Goal: Task Accomplishment & Management: Manage account settings

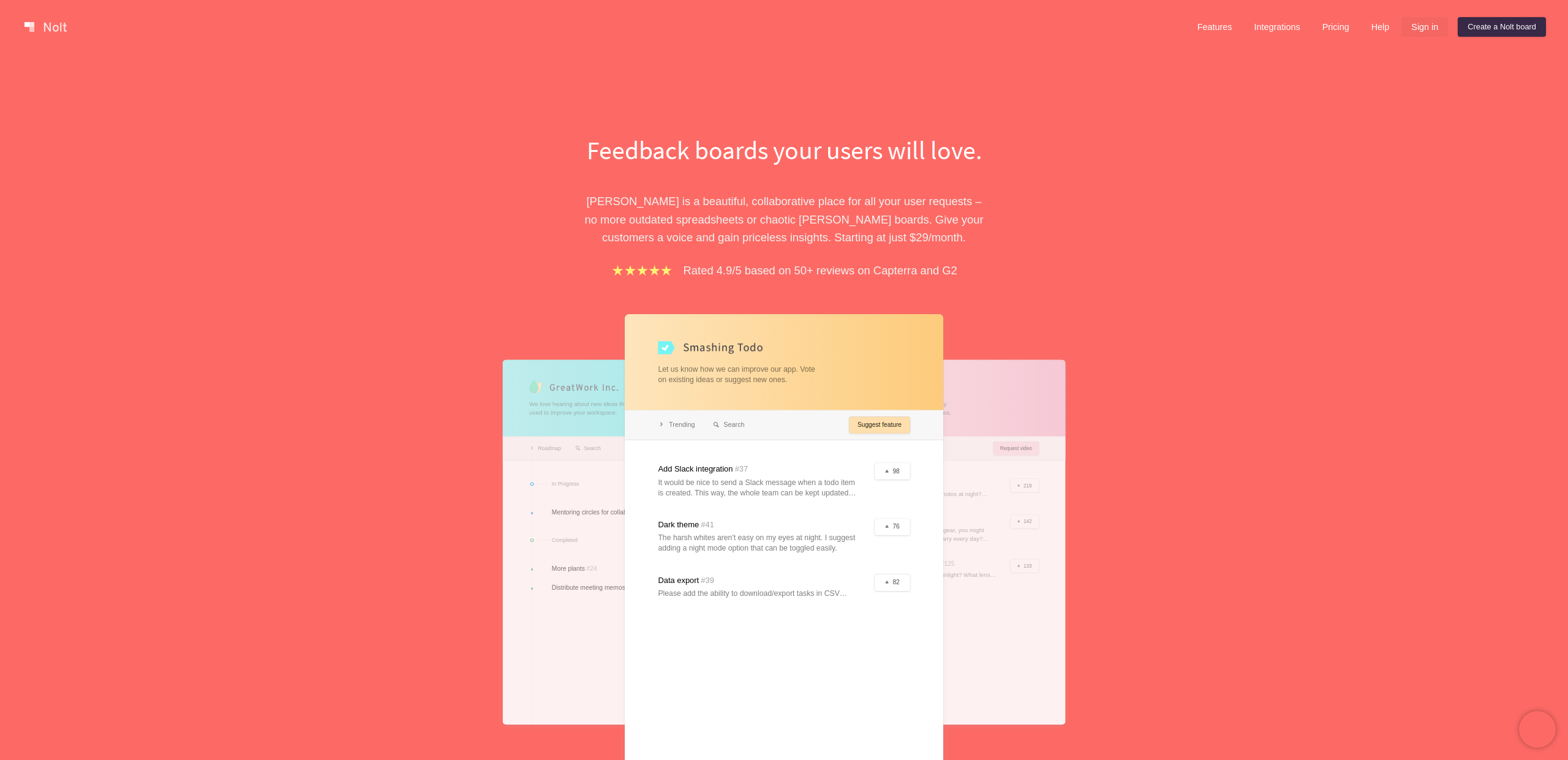
click at [1419, 23] on link "Sign in" at bounding box center [1425, 27] width 47 height 19
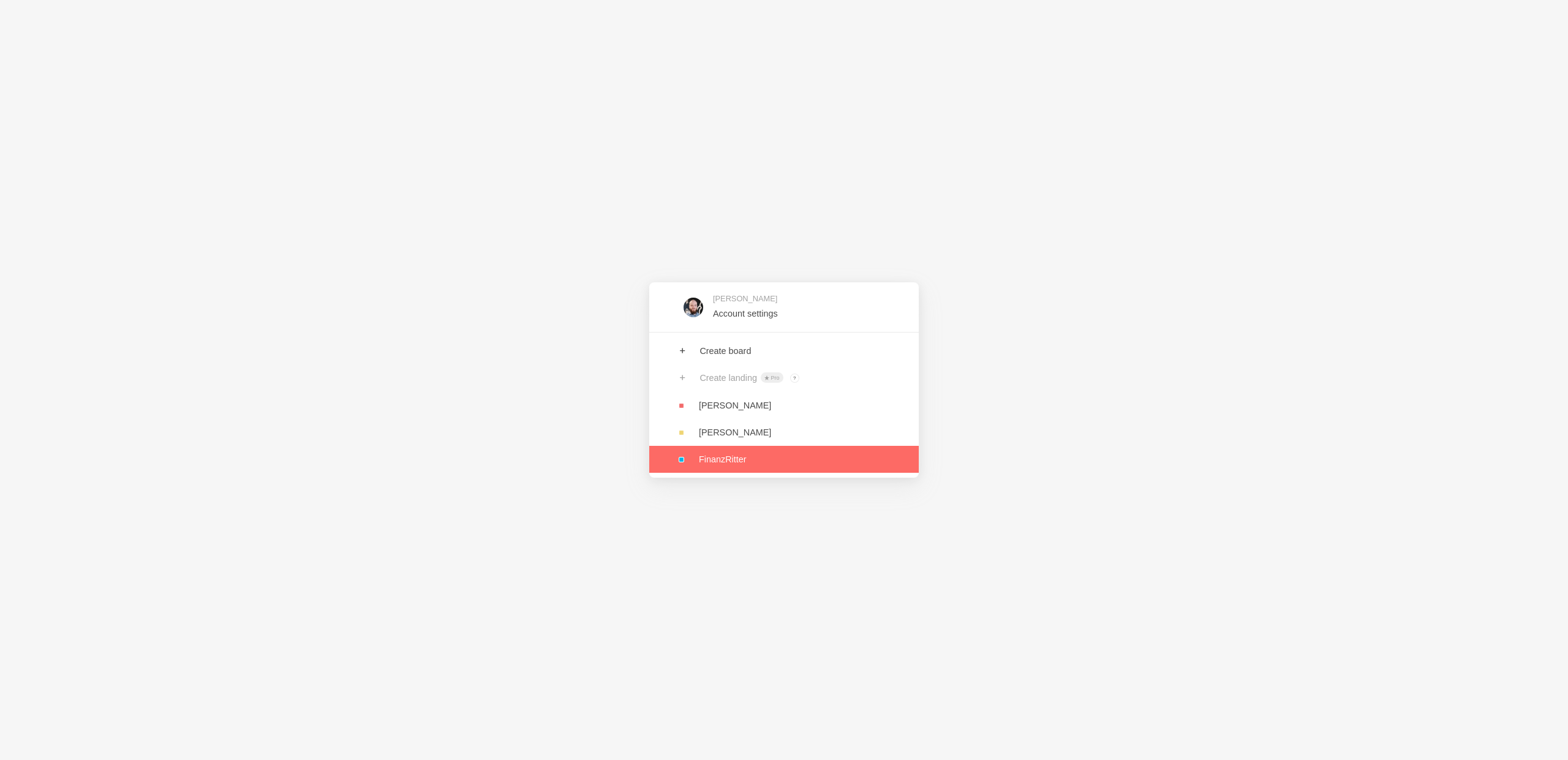
click at [722, 463] on link at bounding box center [784, 459] width 269 height 27
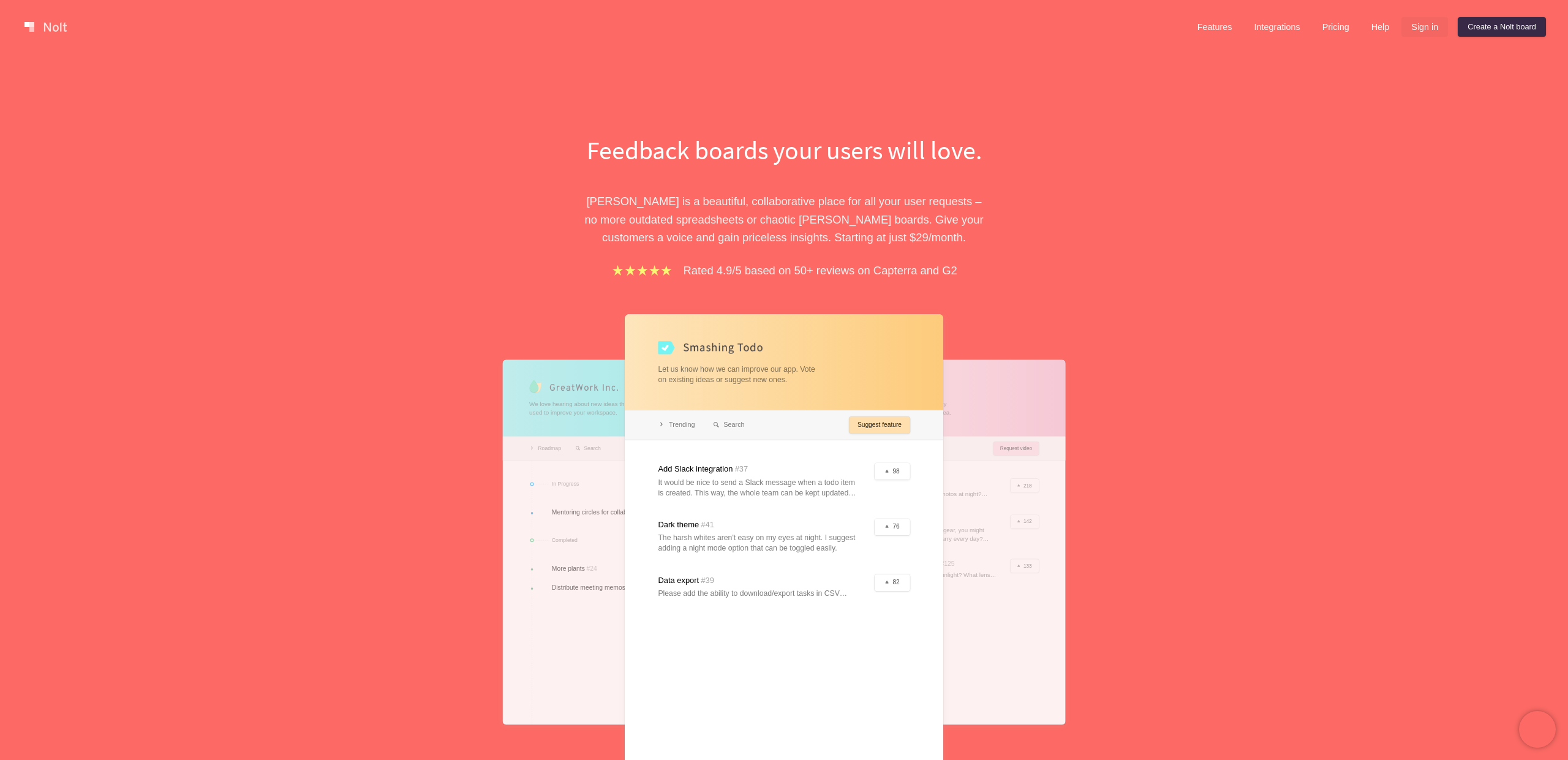
click at [1428, 27] on link "Sign in" at bounding box center [1425, 27] width 47 height 19
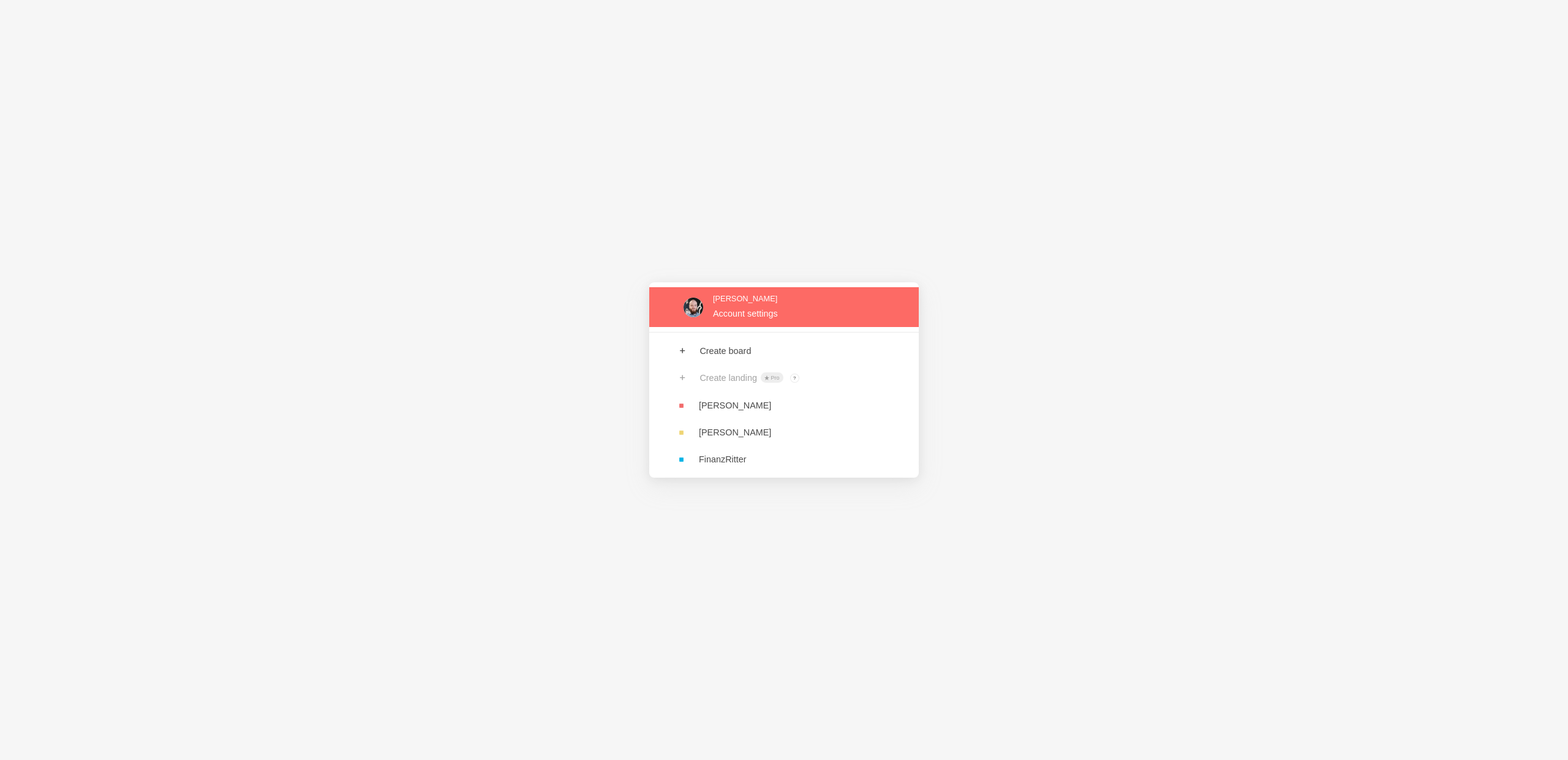
click at [790, 314] on link at bounding box center [784, 307] width 269 height 40
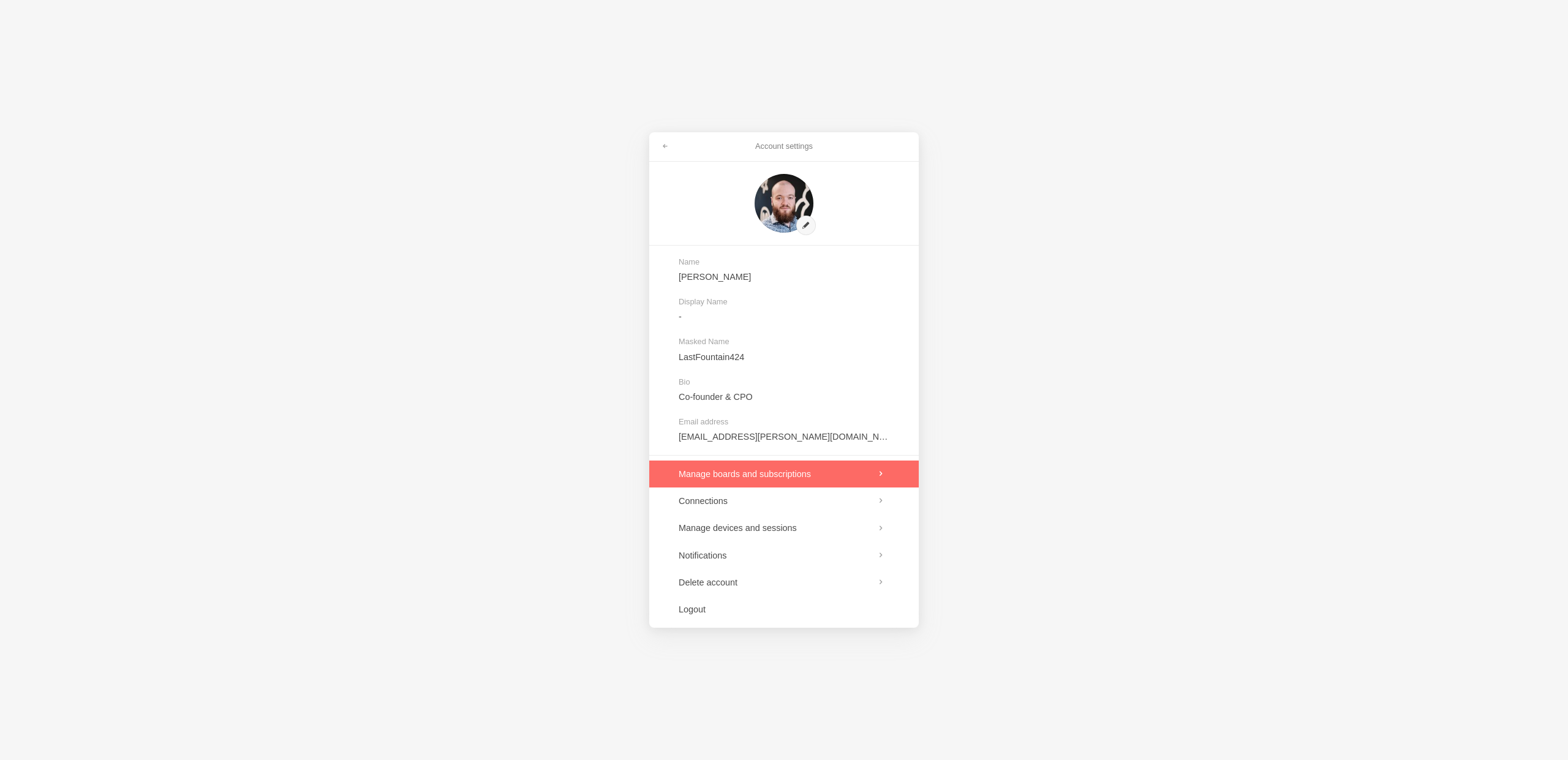
click at [798, 476] on link at bounding box center [784, 474] width 269 height 27
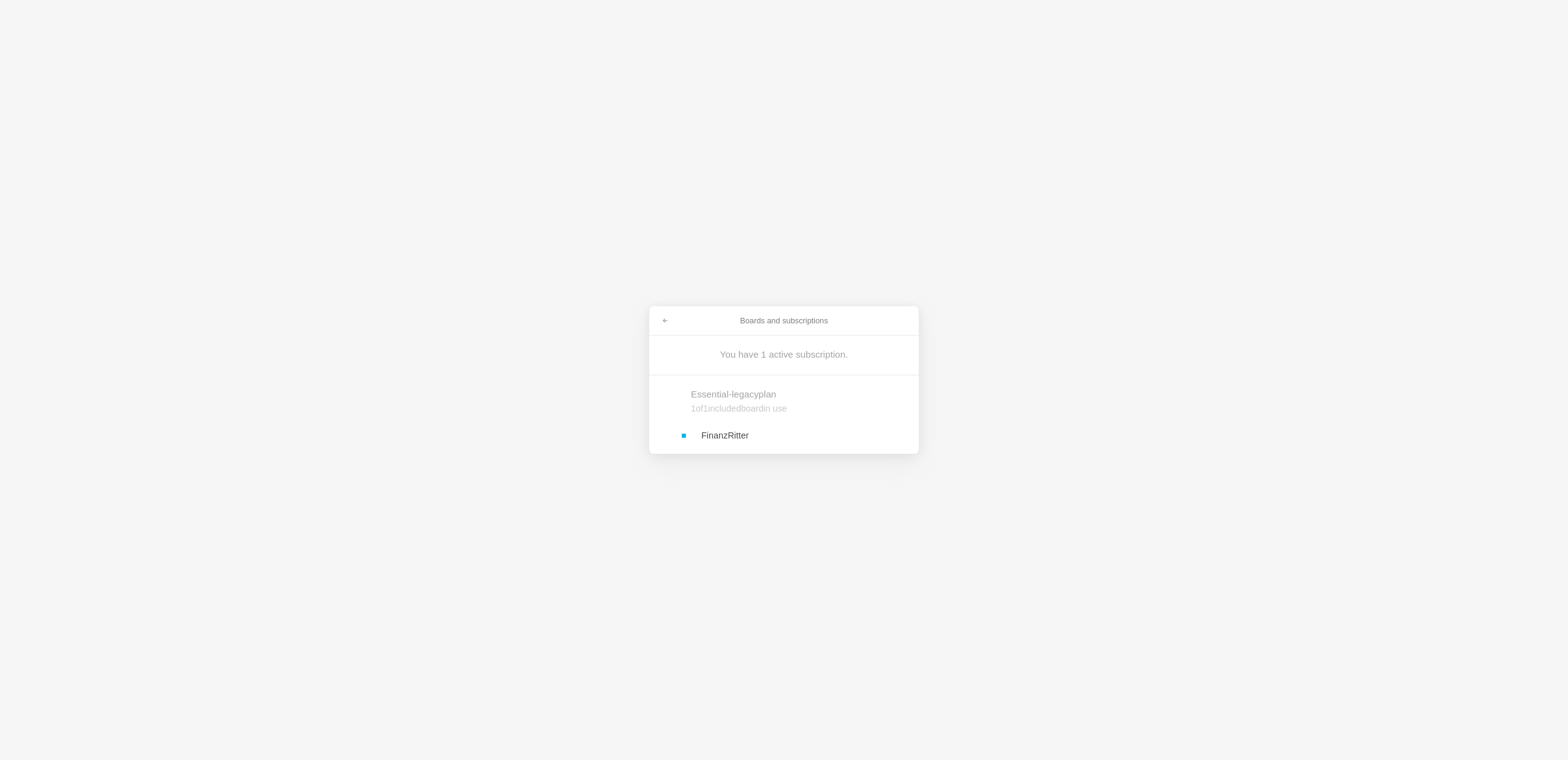
click at [768, 434] on link at bounding box center [784, 435] width 269 height 27
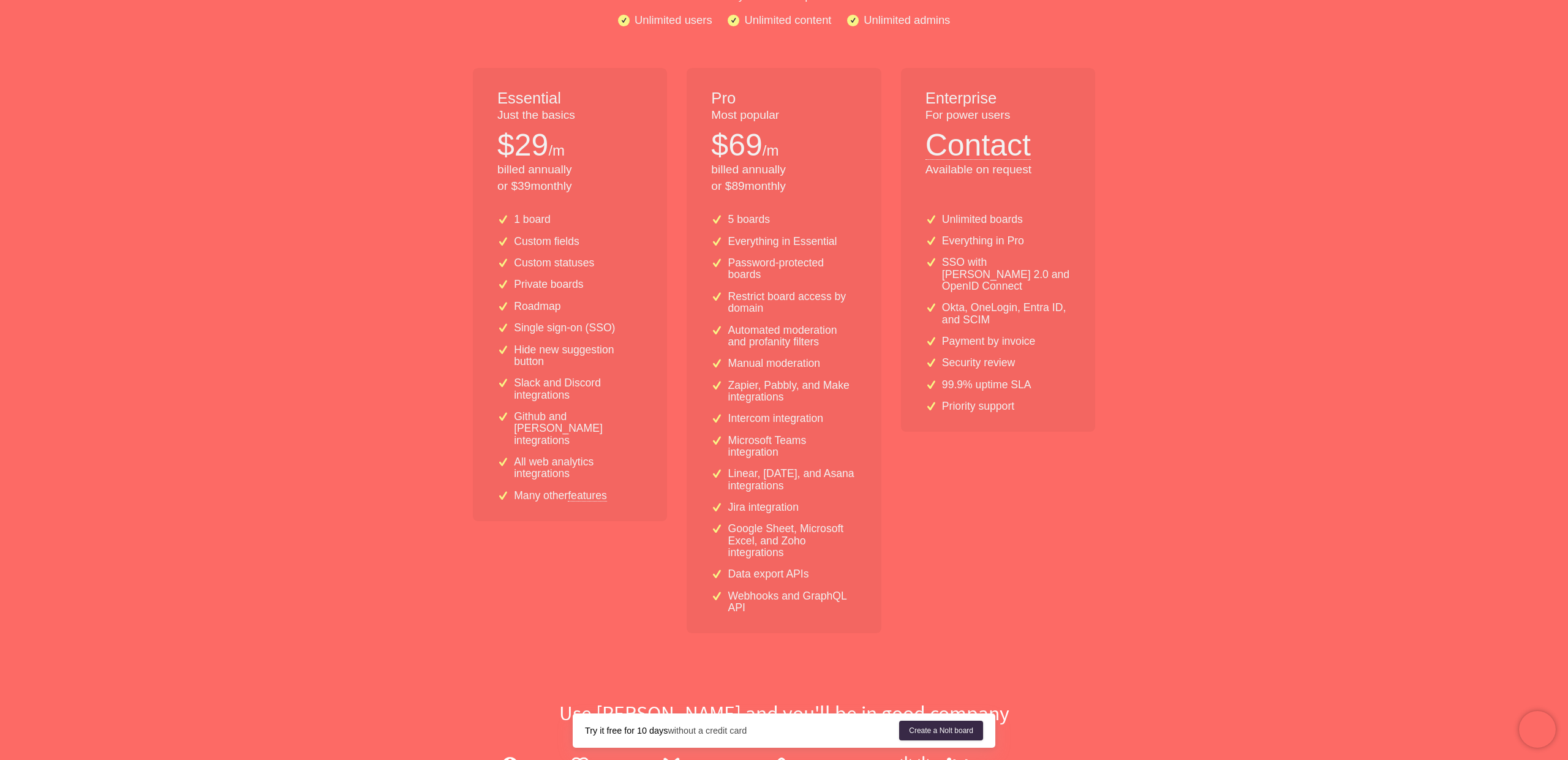
scroll to position [207, 0]
